Goal: Task Accomplishment & Management: Use online tool/utility

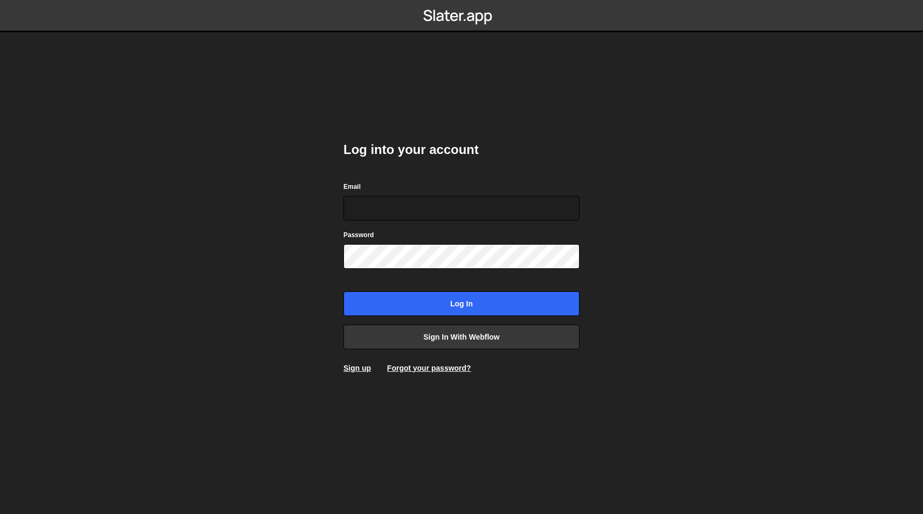
click at [462, 0] on com-1password-button at bounding box center [462, 0] width 0 height 0
type input "[EMAIL_ADDRESS][DOMAIN_NAME]"
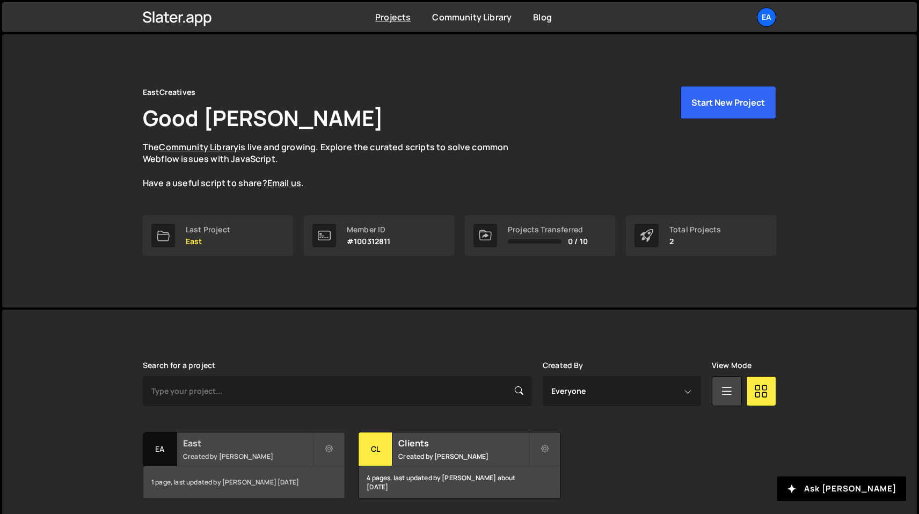
click at [235, 457] on small "Created by Nick Elfvering" at bounding box center [247, 456] width 129 height 9
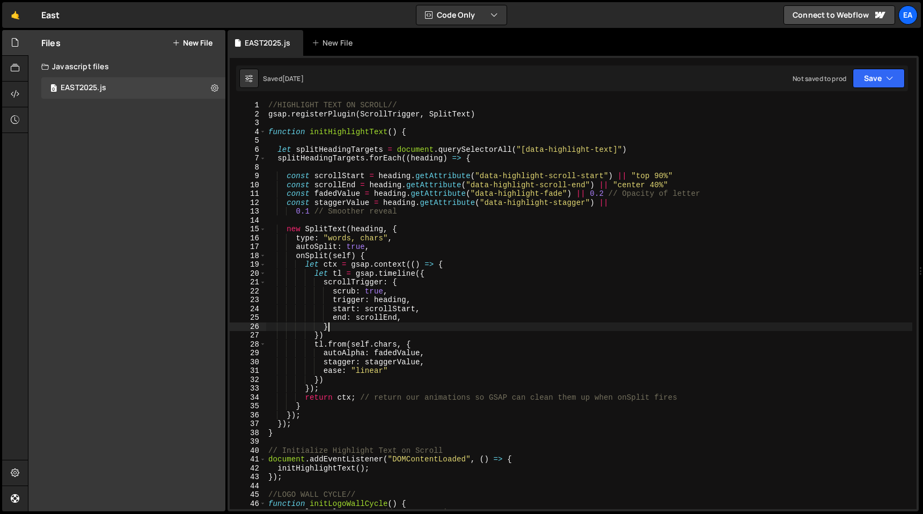
type textarea "}"
click at [756, 327] on div "//HIGHLIGHT TEXT ON SCROLL// gsap . registerPlugin ( ScrollTrigger , SplitText …" at bounding box center [589, 314] width 646 height 426
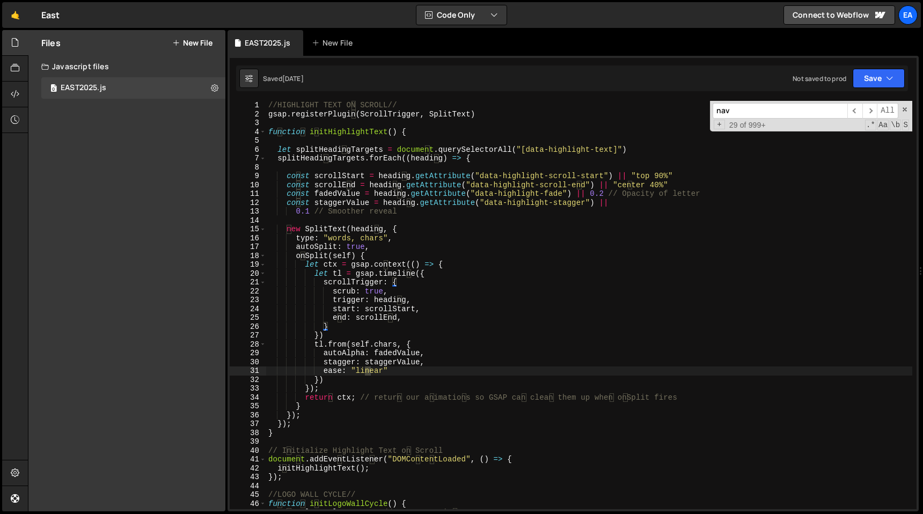
scroll to position [5322, 0]
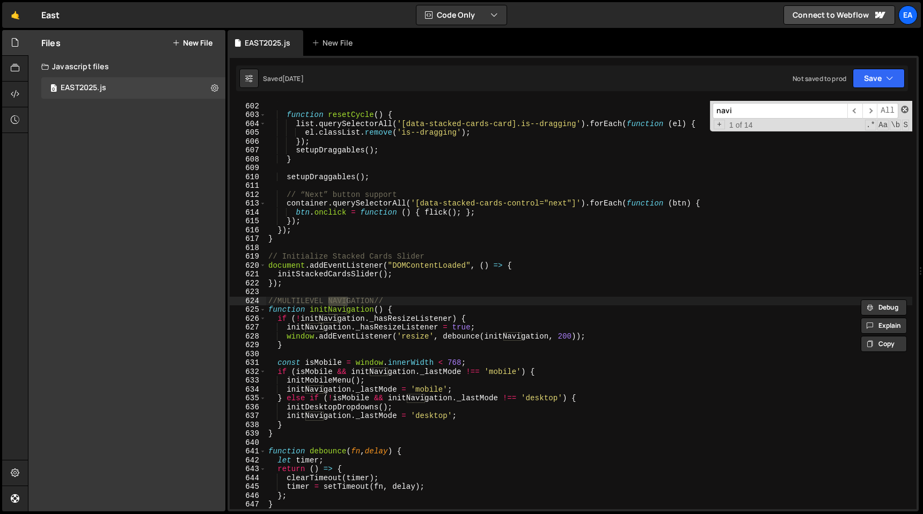
type input "navi"
click at [907, 108] on span at bounding box center [905, 110] width 8 height 8
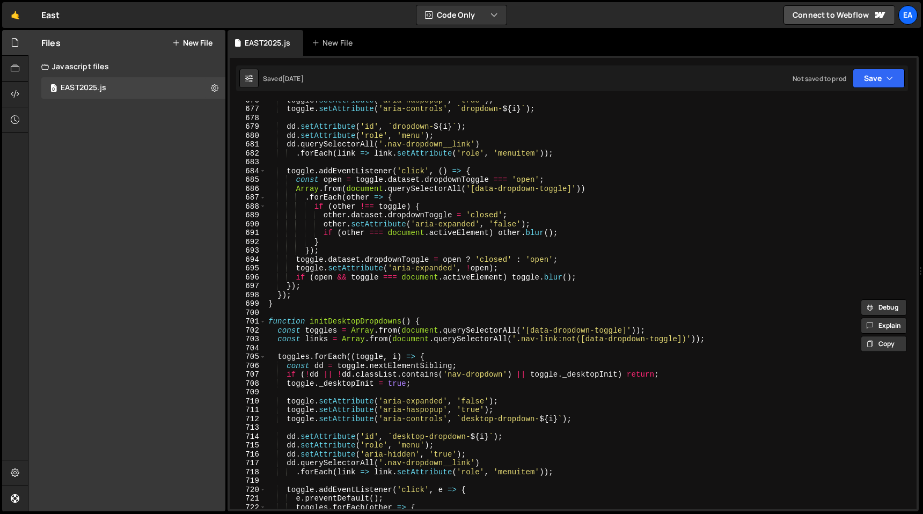
scroll to position [5991, 0]
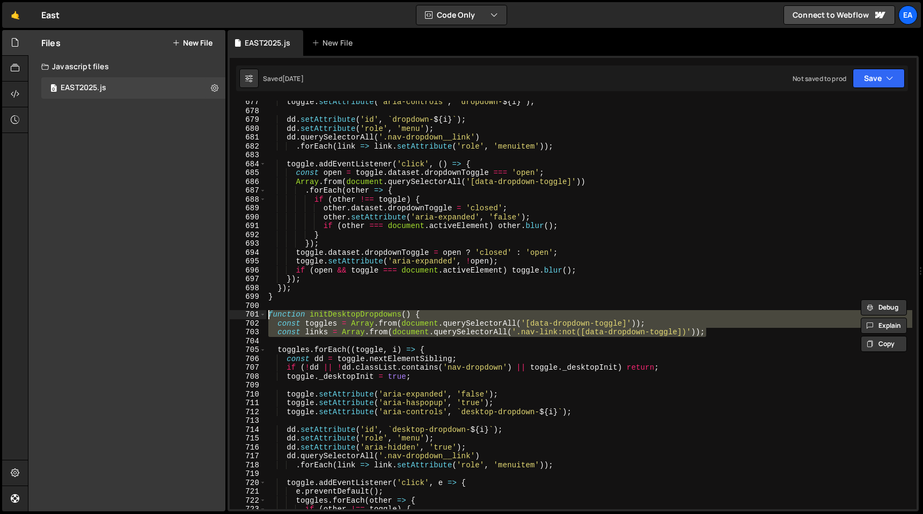
drag, startPoint x: 711, startPoint y: 334, endPoint x: 173, endPoint y: 317, distance: 538.2
click at [173, 317] on div "Files New File Javascript files 0 EAST2025.js 0 CSS files Copy share link Edit …" at bounding box center [475, 271] width 895 height 482
type textarea "function initDesktopDropdowns() { const toggles = Array.from(document.querySele…"
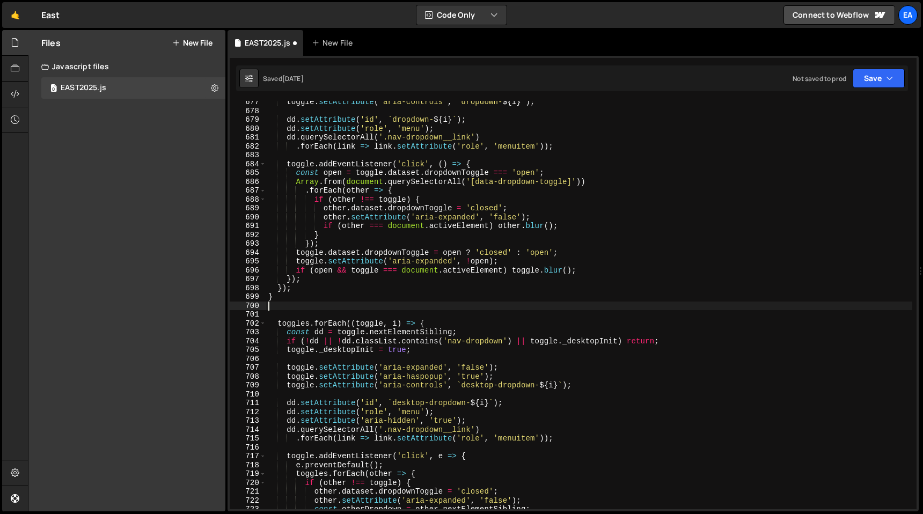
type textarea "}"
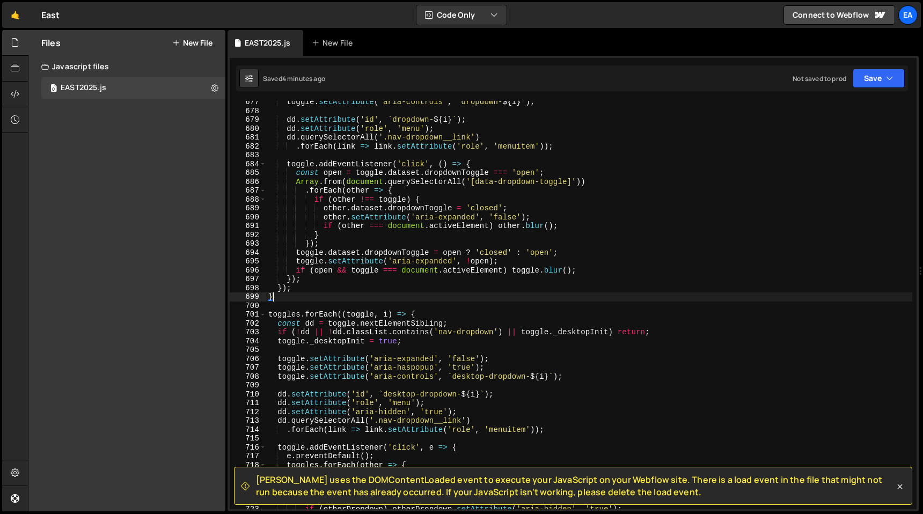
click at [320, 299] on div "toggle . setAttribute ( 'aria-controls' , ` dropdown- ${ i } ` ) ; dd . setAttr…" at bounding box center [589, 311] width 646 height 426
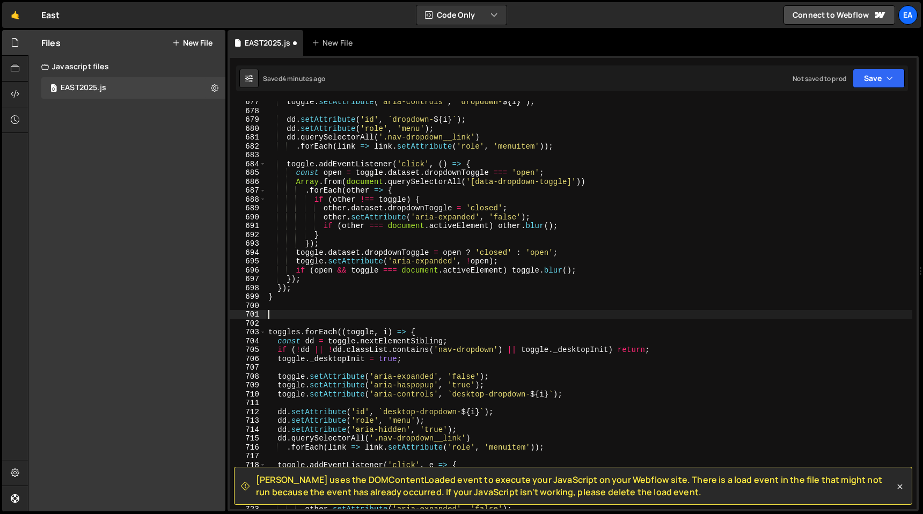
paste textarea "const links = Array.from(document.querySelectorAll('.nav-link:not([data-dropdow…"
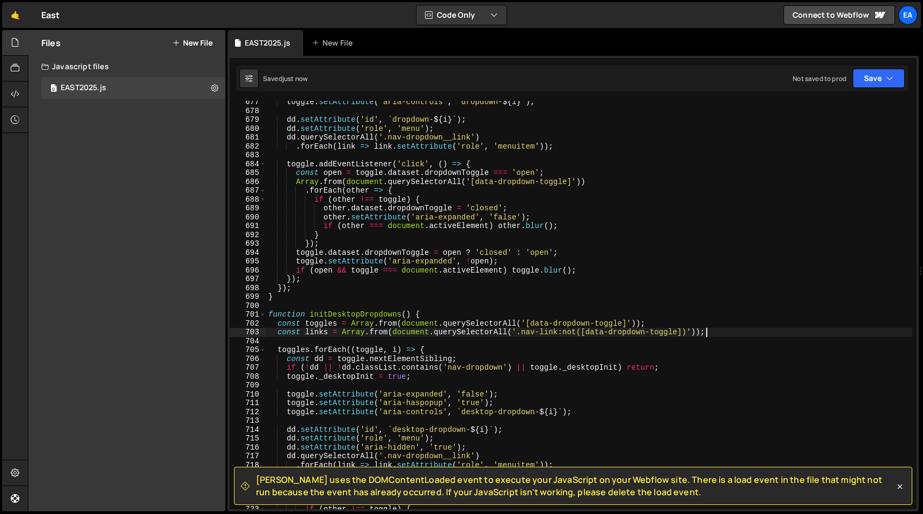
type textarea "const links = Array.from(document.querySelectorAll('.nav-link:not([data-dropdow…"
